Goal: Download file/media

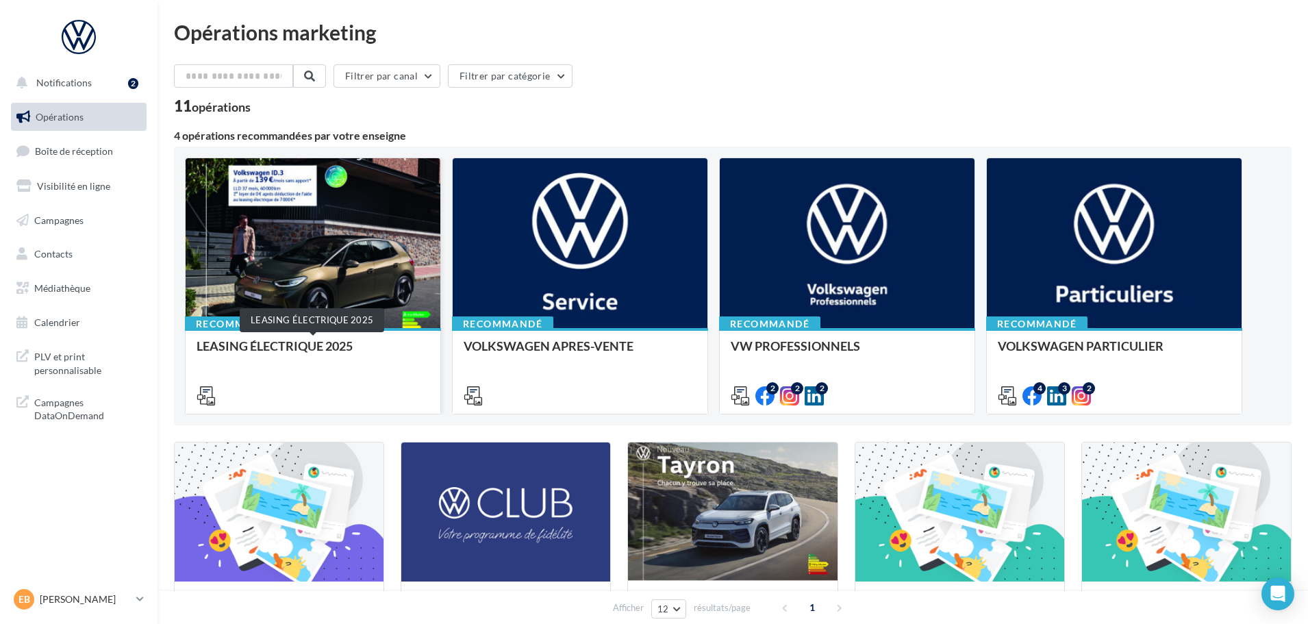
click at [341, 348] on div "LEASING ÉLECTRIQUE 2025" at bounding box center [312, 352] width 233 height 27
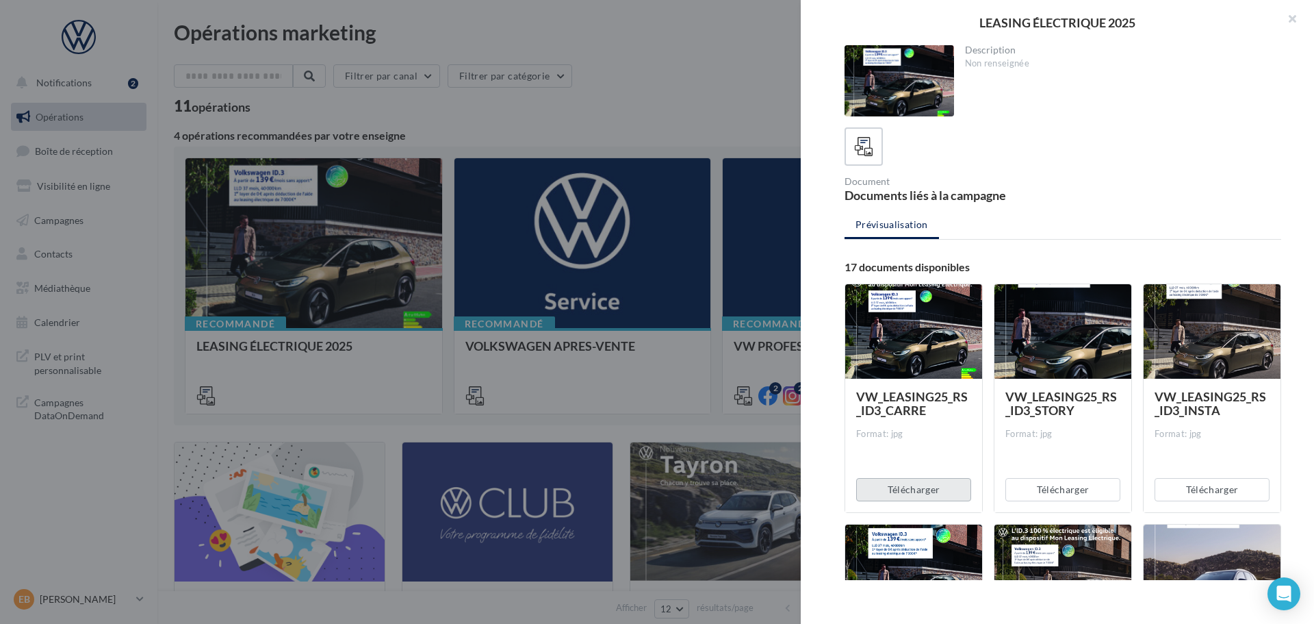
click at [915, 487] on button "Télécharger" at bounding box center [913, 489] width 115 height 23
click at [1032, 490] on button "Télécharger" at bounding box center [1063, 489] width 115 height 23
click at [1230, 492] on button "Télécharger" at bounding box center [1212, 489] width 115 height 23
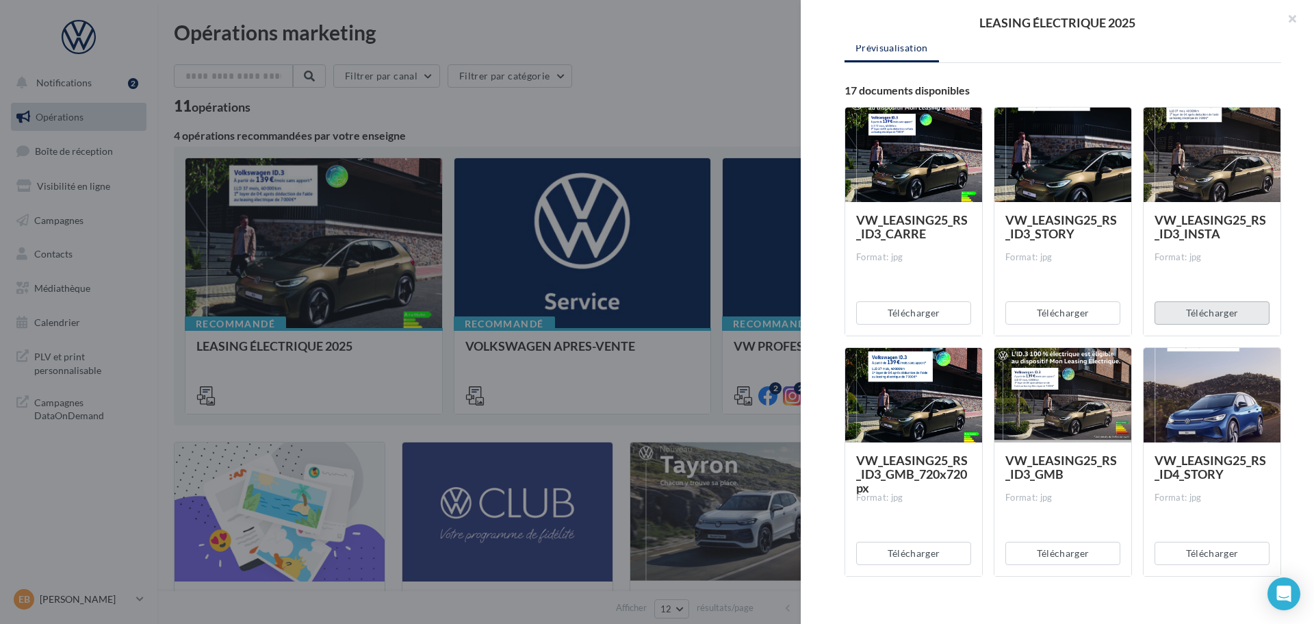
scroll to position [205, 0]
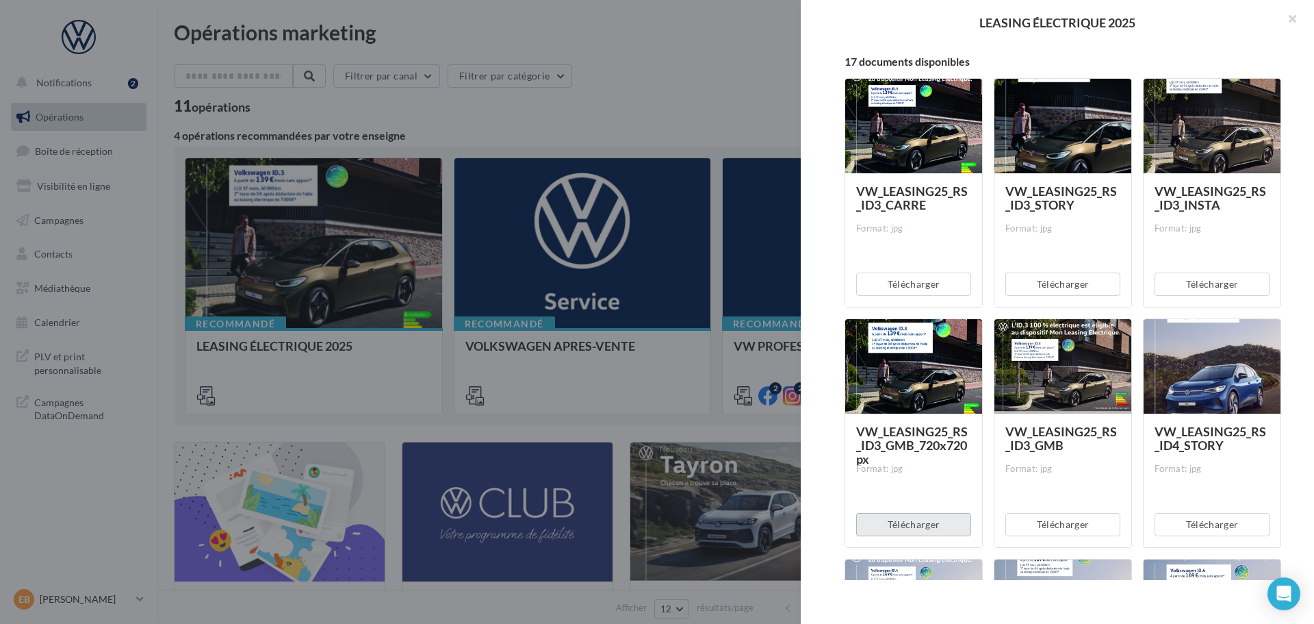
click at [915, 525] on button "Télécharger" at bounding box center [913, 524] width 115 height 23
click at [1056, 529] on button "Télécharger" at bounding box center [1063, 524] width 115 height 23
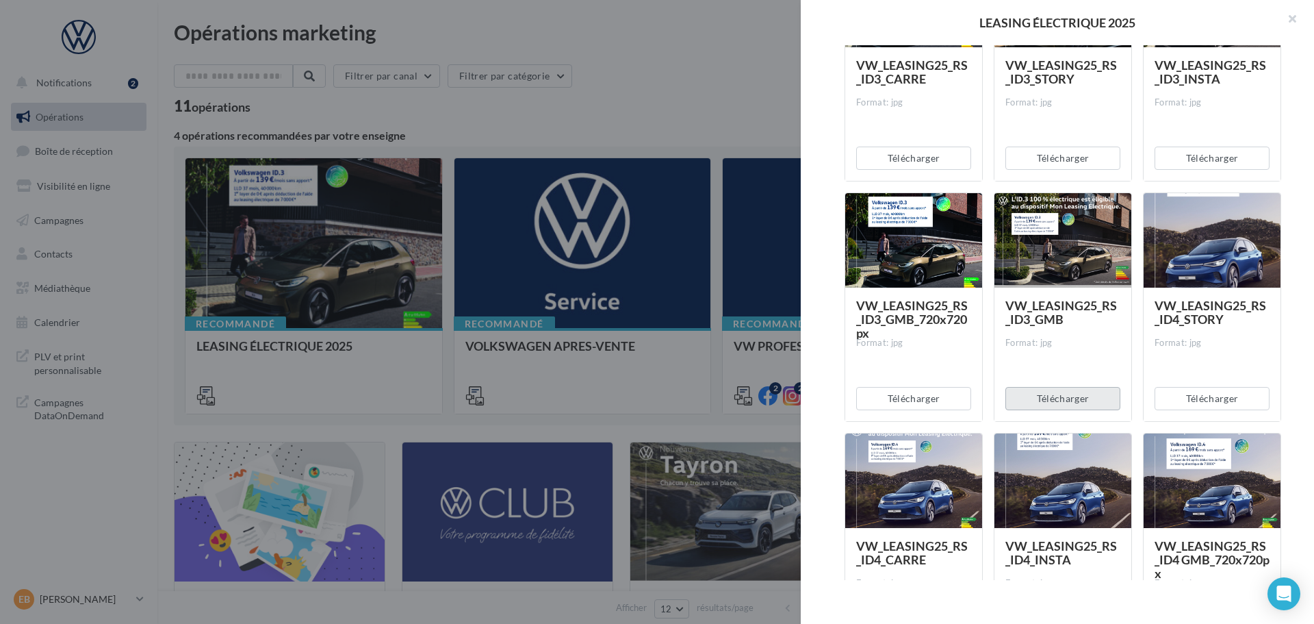
scroll to position [342, 0]
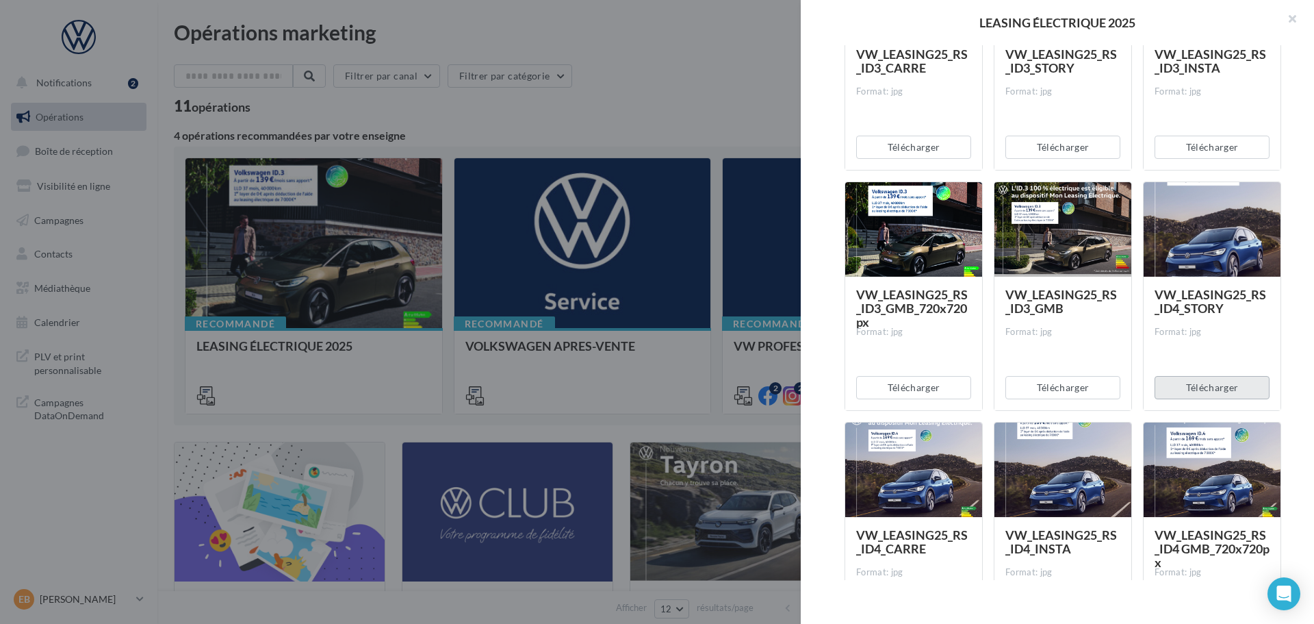
click at [1217, 394] on button "Télécharger" at bounding box center [1212, 387] width 115 height 23
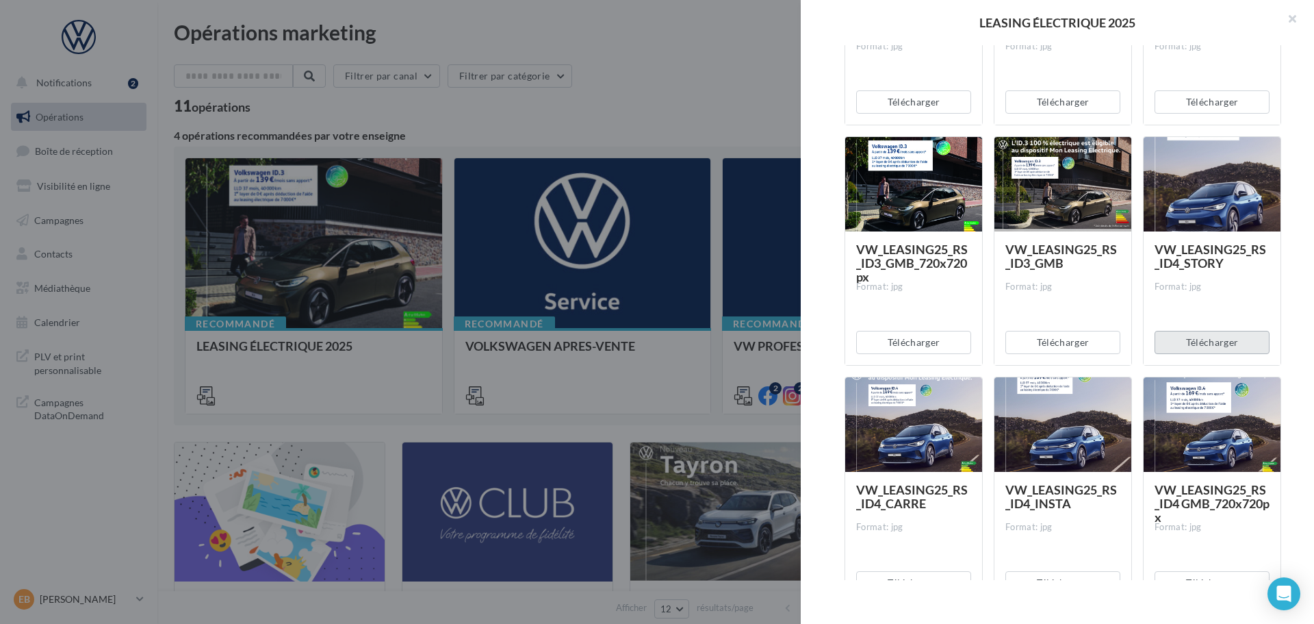
scroll to position [548, 0]
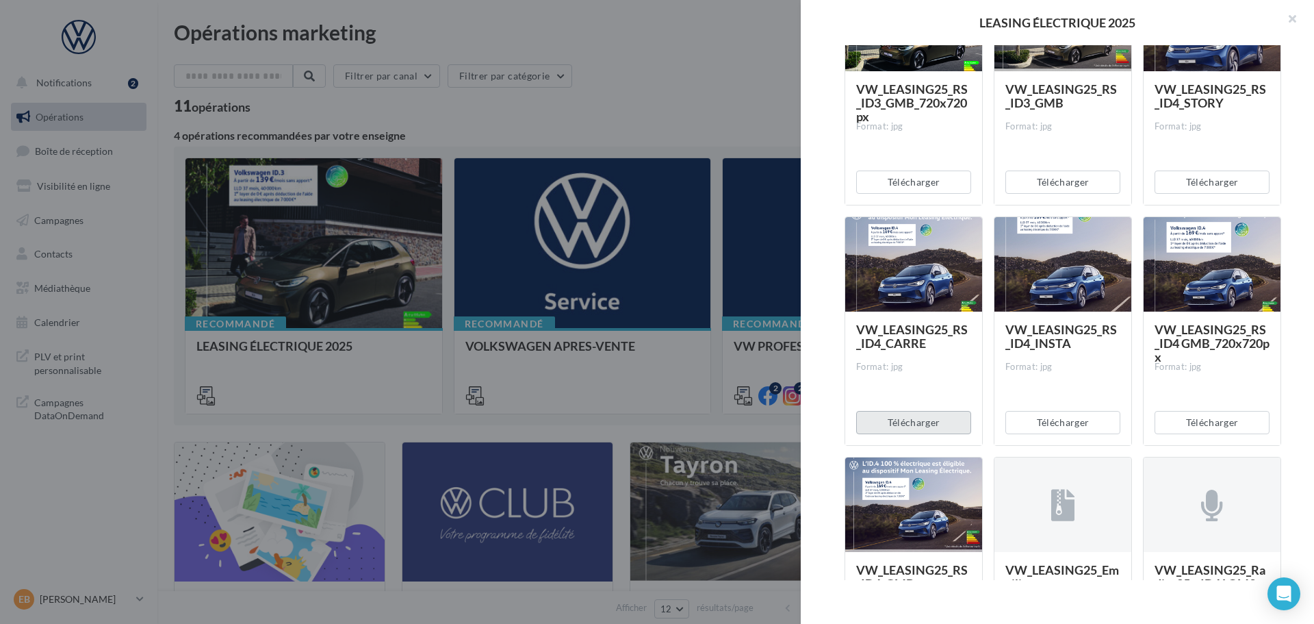
click at [887, 423] on button "Télécharger" at bounding box center [913, 422] width 115 height 23
click at [1042, 433] on button "Télécharger" at bounding box center [1063, 422] width 115 height 23
click at [1244, 429] on button "Télécharger" at bounding box center [1212, 422] width 115 height 23
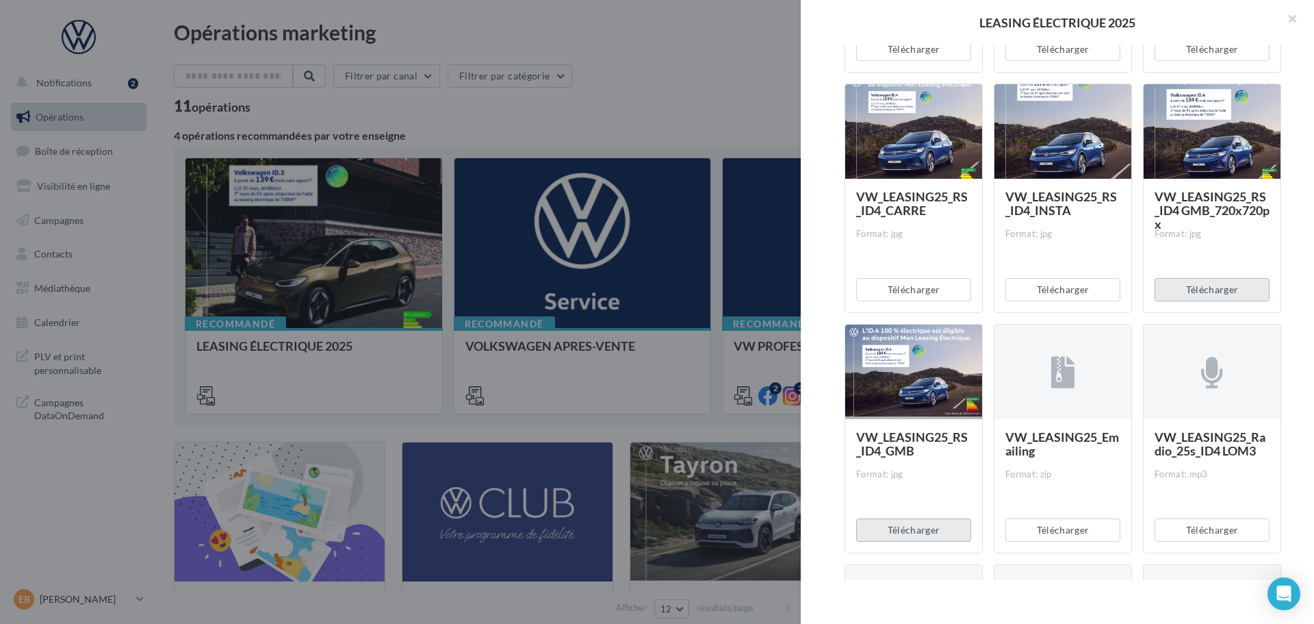
scroll to position [685, 0]
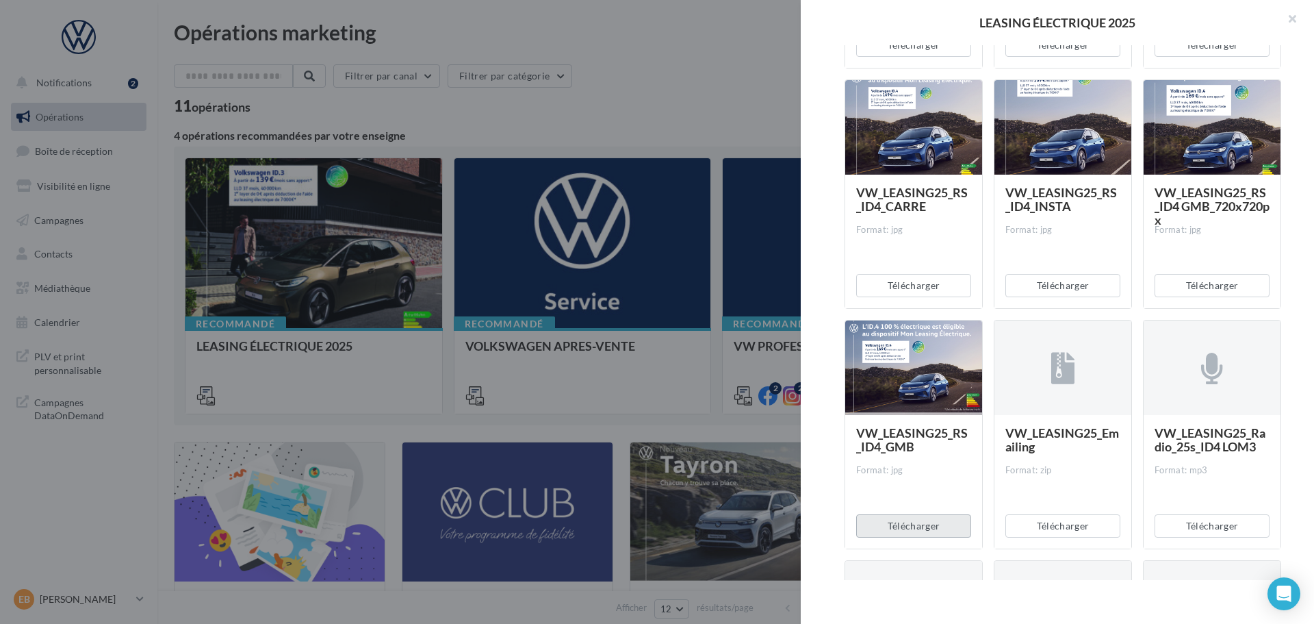
click at [894, 525] on button "Télécharger" at bounding box center [913, 525] width 115 height 23
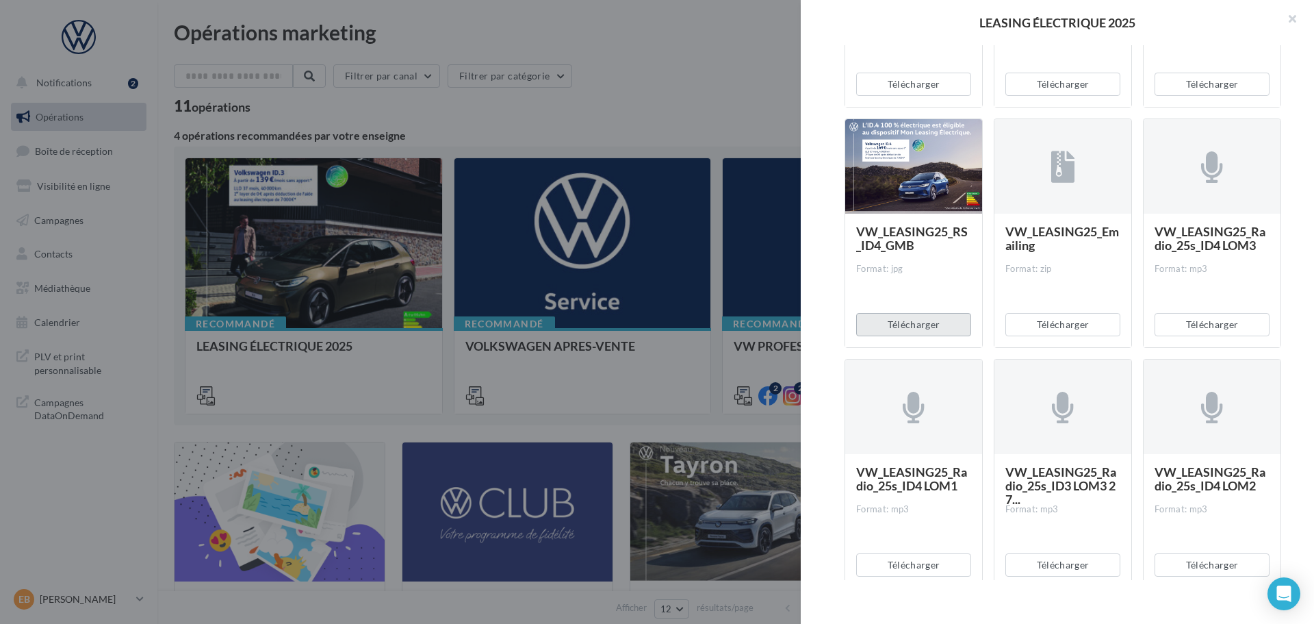
scroll to position [890, 0]
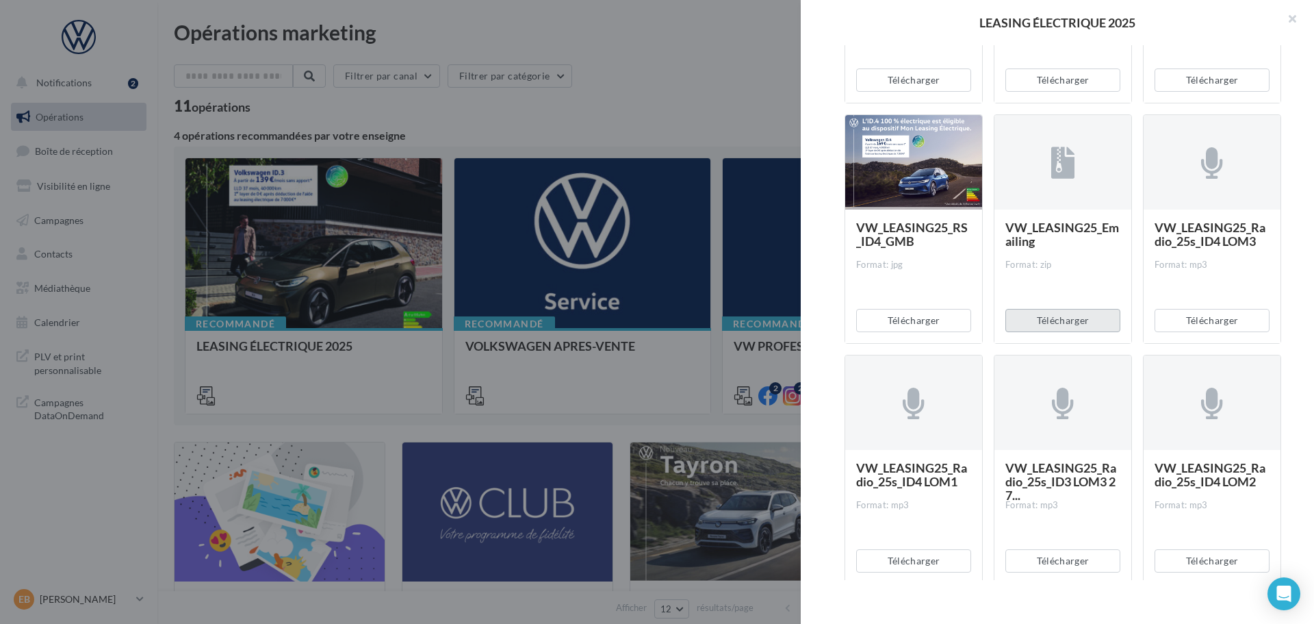
click at [1075, 323] on button "Télécharger" at bounding box center [1063, 320] width 115 height 23
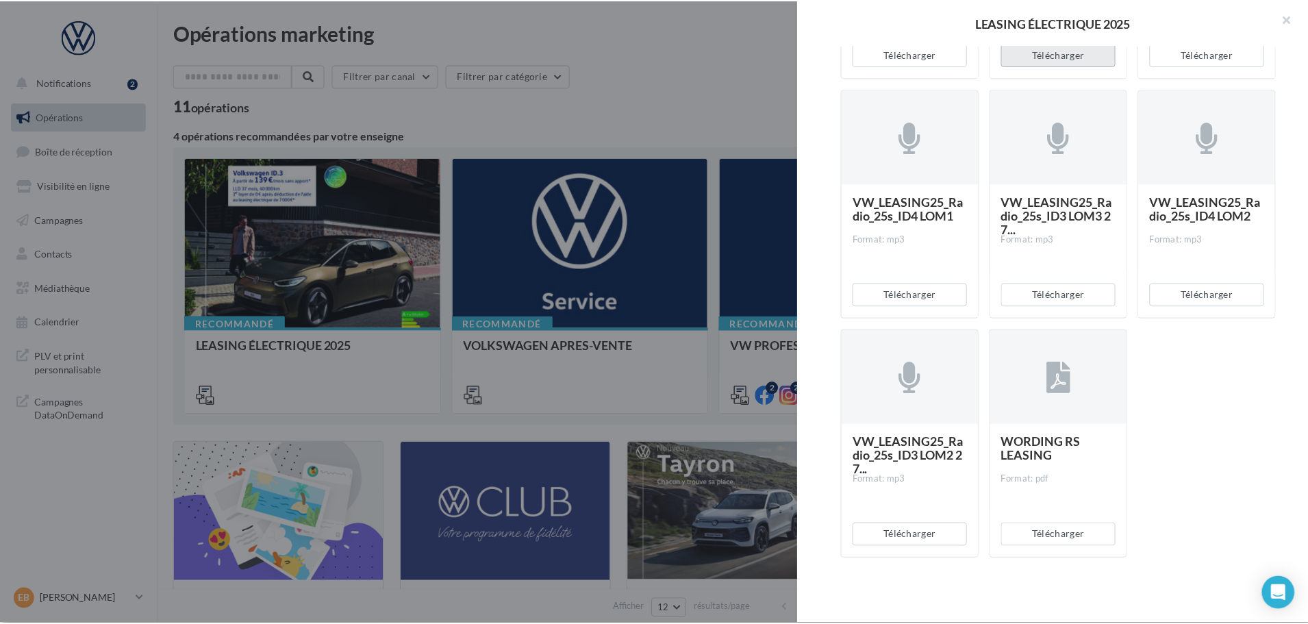
scroll to position [1156, 0]
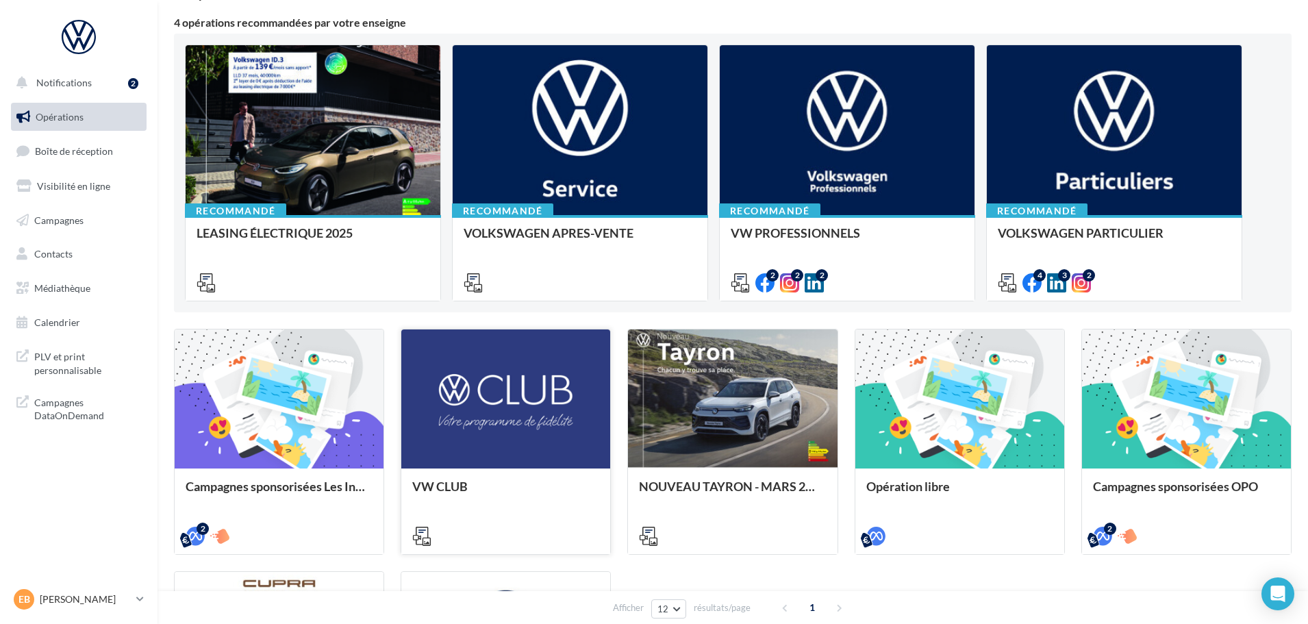
scroll to position [0, 0]
